Goal: Entertainment & Leisure: Consume media (video, audio)

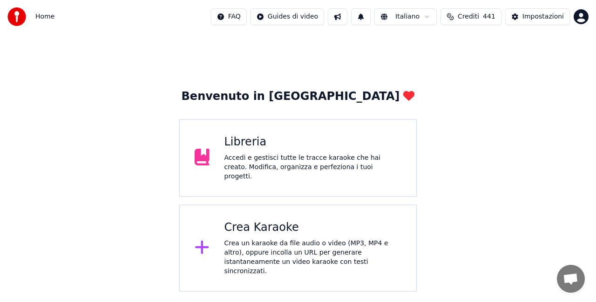
click at [274, 136] on div "Libreria Accedi e gestisci tutte le tracce karaoke che hai creato. Modifica, or…" at bounding box center [298, 158] width 238 height 78
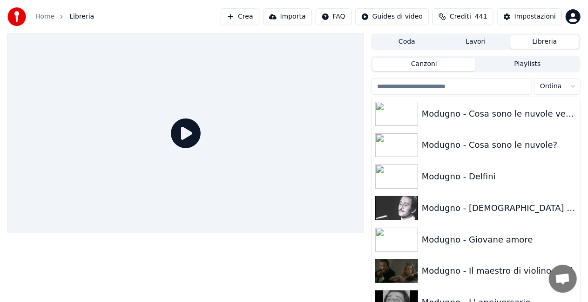
scroll to position [7908, 0]
click at [495, 240] on div "Modugno - Giovane amore" at bounding box center [494, 240] width 145 height 13
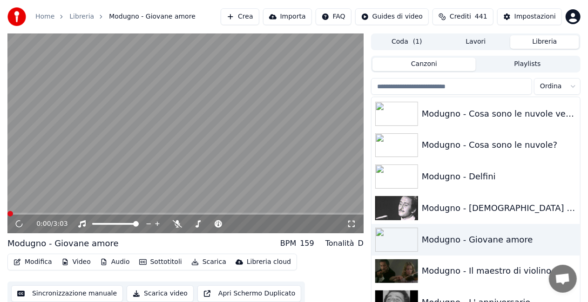
click at [354, 228] on icon at bounding box center [351, 224] width 7 height 7
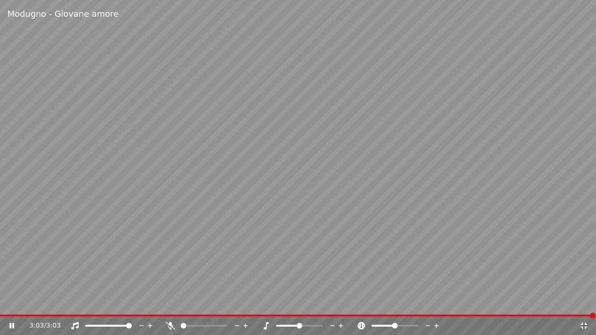
click at [583, 302] on icon at bounding box center [583, 325] width 9 height 7
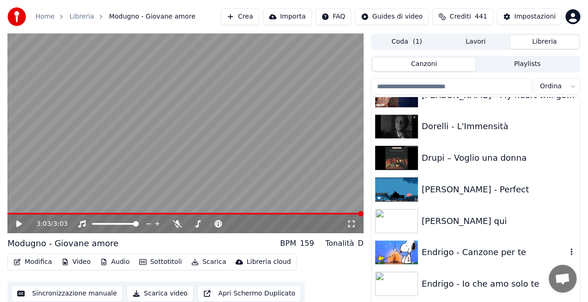
scroll to position [4130, 0]
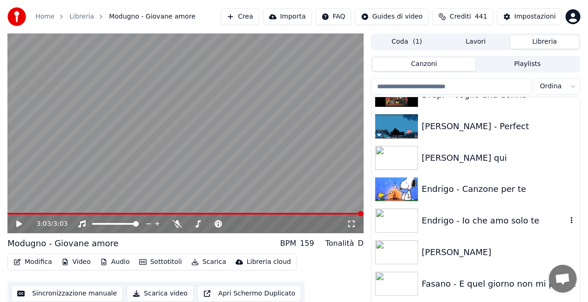
drag, startPoint x: 492, startPoint y: 224, endPoint x: 466, endPoint y: 203, distance: 33.7
click at [492, 224] on div "Endrigo - Io che amo solo te" at bounding box center [494, 220] width 145 height 13
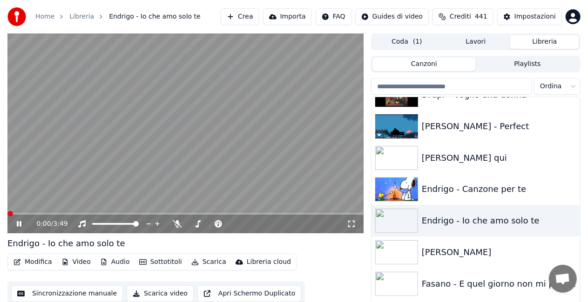
click at [351, 224] on icon at bounding box center [351, 224] width 9 height 7
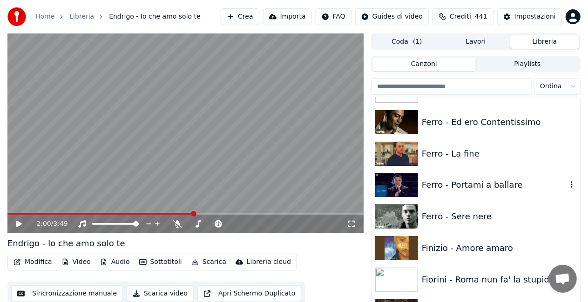
click at [481, 181] on div "Ferro - Portami a ballare" at bounding box center [494, 185] width 145 height 13
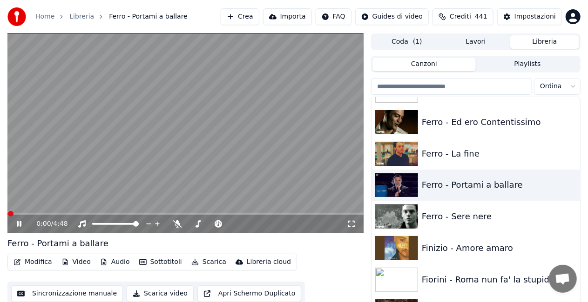
click at [352, 222] on icon at bounding box center [351, 224] width 9 height 7
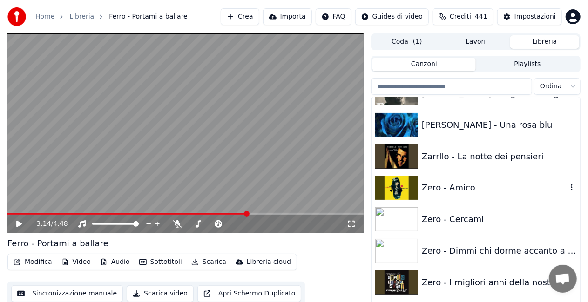
scroll to position [12773, 0]
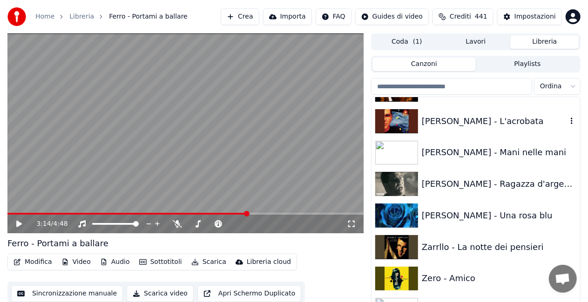
click at [476, 123] on div "[PERSON_NAME] - L'acrobata" at bounding box center [494, 121] width 145 height 13
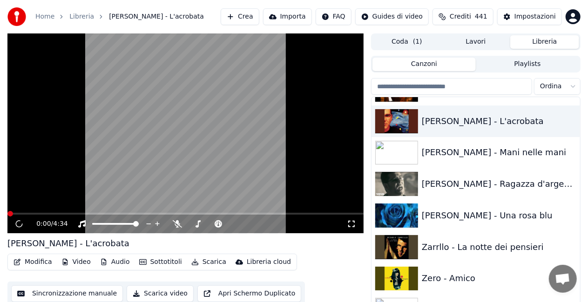
click at [349, 224] on icon at bounding box center [351, 224] width 9 height 7
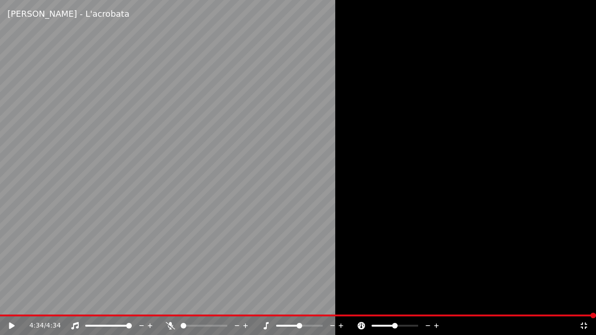
click at [2, 302] on div "4:34 / 4:34" at bounding box center [298, 325] width 596 height 19
click at [0, 302] on span at bounding box center [298, 316] width 596 height 2
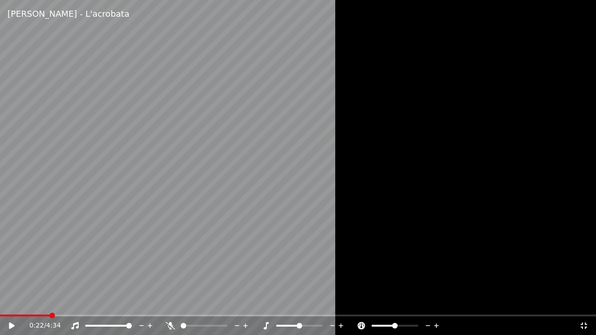
click at [7, 302] on video at bounding box center [298, 167] width 596 height 335
click at [3, 302] on video at bounding box center [298, 167] width 596 height 335
click at [2, 302] on span at bounding box center [1, 316] width 2 height 2
click at [2, 302] on span at bounding box center [5, 316] width 6 height 6
click at [172, 302] on icon at bounding box center [170, 325] width 9 height 7
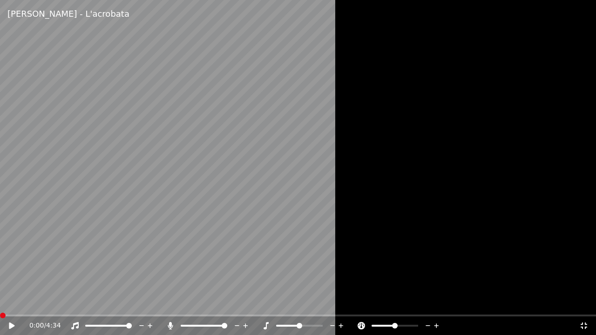
click at [14, 302] on icon at bounding box center [18, 325] width 22 height 7
click at [52, 302] on video at bounding box center [298, 167] width 596 height 335
click at [0, 302] on span at bounding box center [0, 316] width 0 height 2
click at [62, 1] on div "[PERSON_NAME] - L'acrobata" at bounding box center [298, 14] width 596 height 28
click at [114, 302] on div "1:02 / 4:34" at bounding box center [298, 325] width 596 height 20
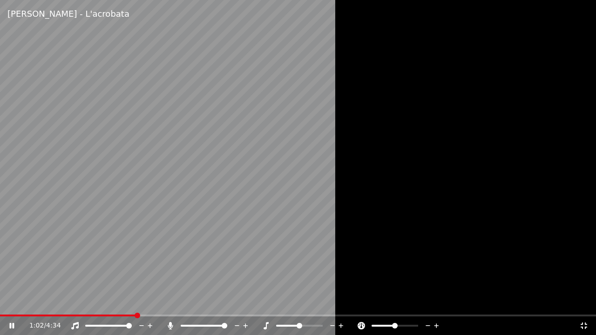
click at [114, 302] on span at bounding box center [67, 316] width 135 height 2
click at [2, 302] on span at bounding box center [1, 316] width 2 height 2
click at [13, 302] on icon at bounding box center [11, 326] width 5 height 6
click at [0, 302] on span at bounding box center [0, 316] width 0 height 2
click at [168, 302] on icon at bounding box center [170, 325] width 9 height 7
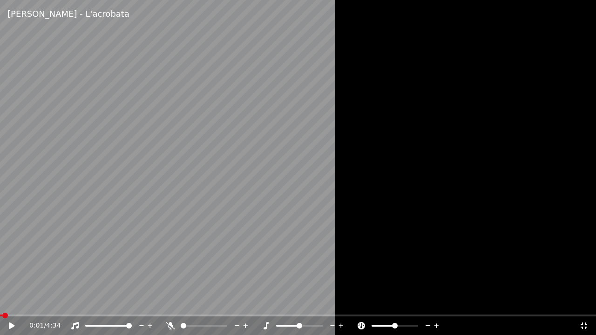
click at [2, 302] on span at bounding box center [1, 316] width 2 height 2
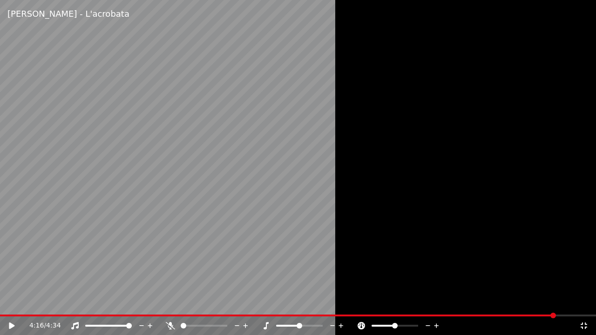
click at [584, 302] on icon at bounding box center [583, 325] width 9 height 7
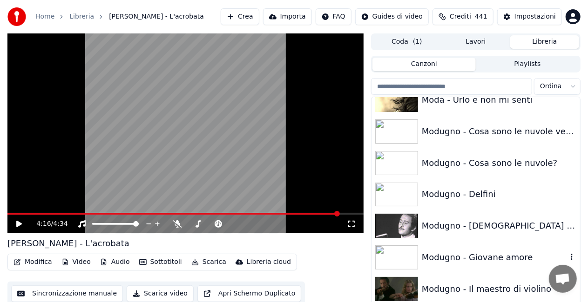
scroll to position [7904, 0]
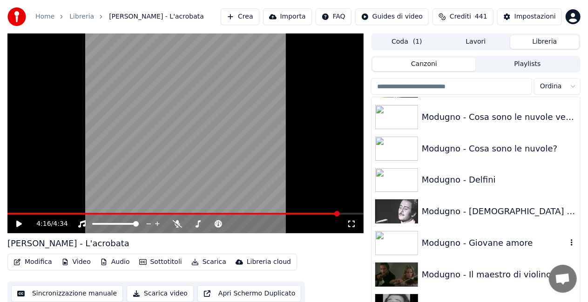
click at [476, 238] on div "Modugno - Giovane amore" at bounding box center [494, 243] width 145 height 13
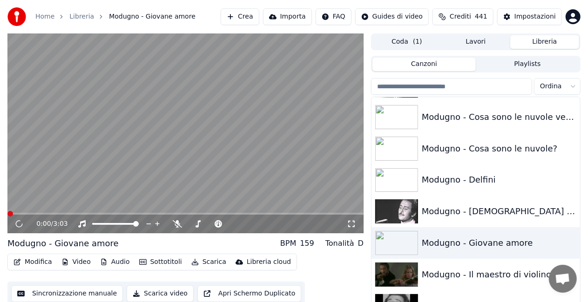
click at [355, 224] on icon at bounding box center [351, 224] width 9 height 7
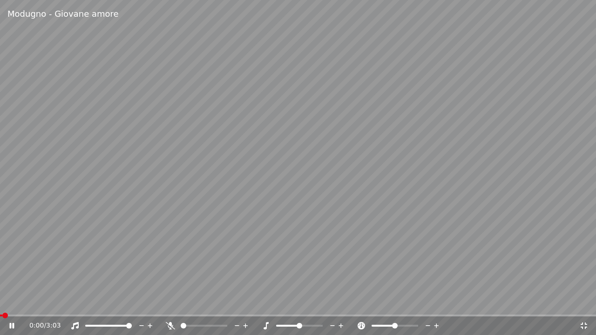
click at [105, 288] on video at bounding box center [298, 167] width 596 height 335
click at [0, 302] on span at bounding box center [3, 316] width 6 height 6
click at [167, 302] on div at bounding box center [208, 325] width 84 height 9
click at [168, 302] on icon at bounding box center [170, 325] width 9 height 7
click at [6, 302] on div "0:00 / 3:03" at bounding box center [298, 325] width 588 height 9
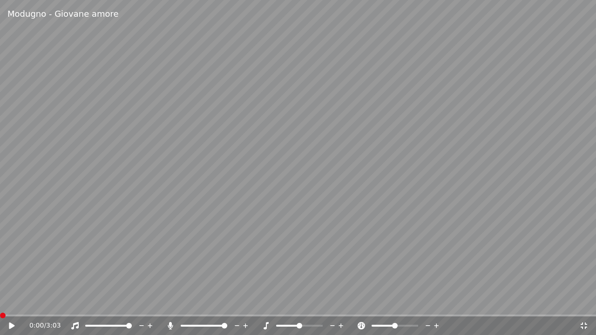
click at [10, 302] on icon at bounding box center [12, 325] width 6 height 7
click at [0, 302] on span at bounding box center [0, 316] width 0 height 2
click at [156, 241] on video at bounding box center [298, 167] width 596 height 335
click at [170, 302] on icon at bounding box center [169, 325] width 5 height 7
click at [549, 143] on video at bounding box center [298, 167] width 596 height 335
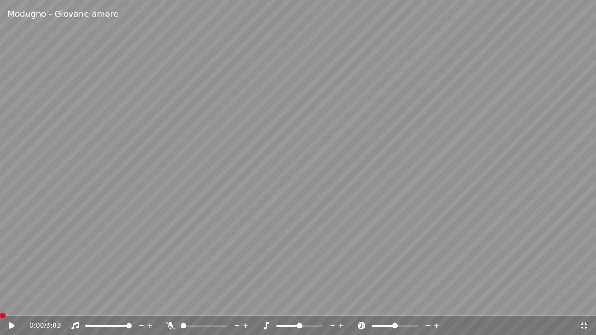
click at [0, 302] on span at bounding box center [0, 316] width 0 height 2
click at [583, 302] on icon at bounding box center [583, 325] width 9 height 7
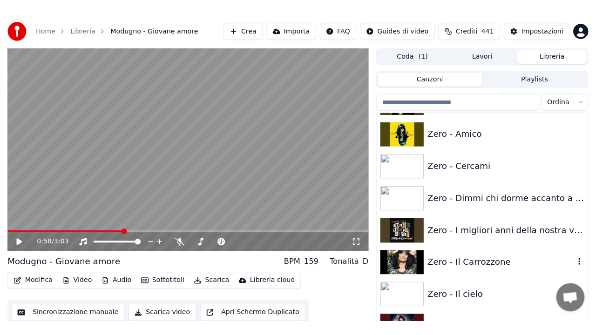
scroll to position [12976, 0]
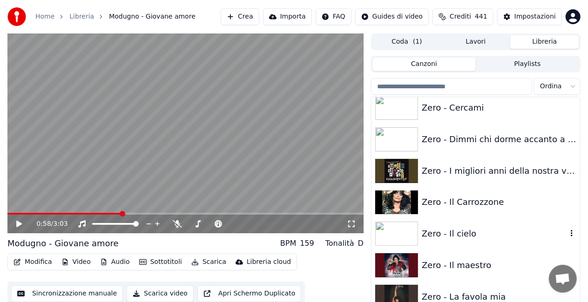
drag, startPoint x: 475, startPoint y: 230, endPoint x: 315, endPoint y: 245, distance: 161.2
click at [475, 230] on div "Zero - Il cielo" at bounding box center [494, 234] width 145 height 13
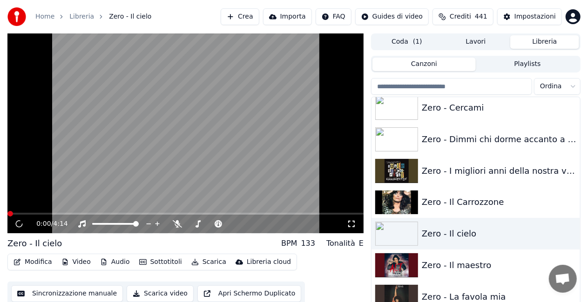
click at [354, 225] on icon at bounding box center [351, 224] width 9 height 7
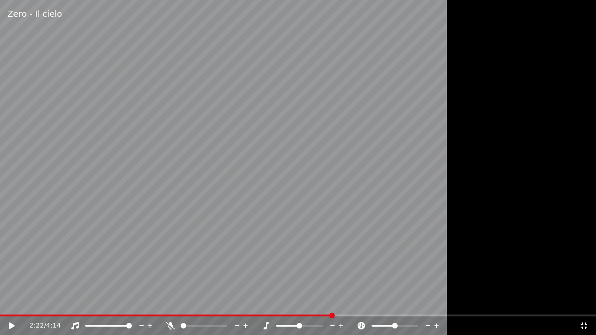
click at [581, 302] on div "2:22 / 4:14" at bounding box center [298, 325] width 596 height 19
click at [9, 302] on video at bounding box center [298, 167] width 596 height 335
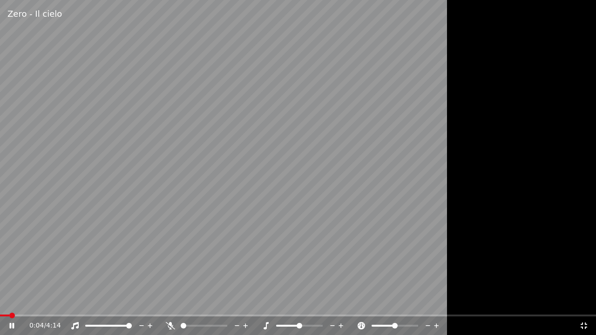
click at [8, 302] on span at bounding box center [4, 316] width 9 height 2
click at [12, 302] on icon at bounding box center [18, 325] width 22 height 7
